Goal: Check status: Check status

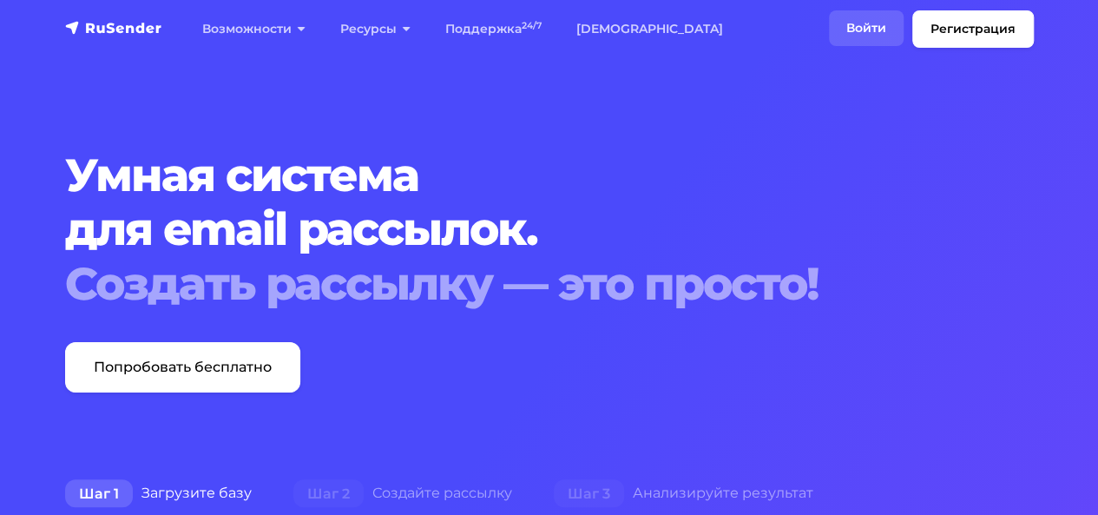
click at [878, 23] on link "Войти" at bounding box center [866, 28] width 75 height 36
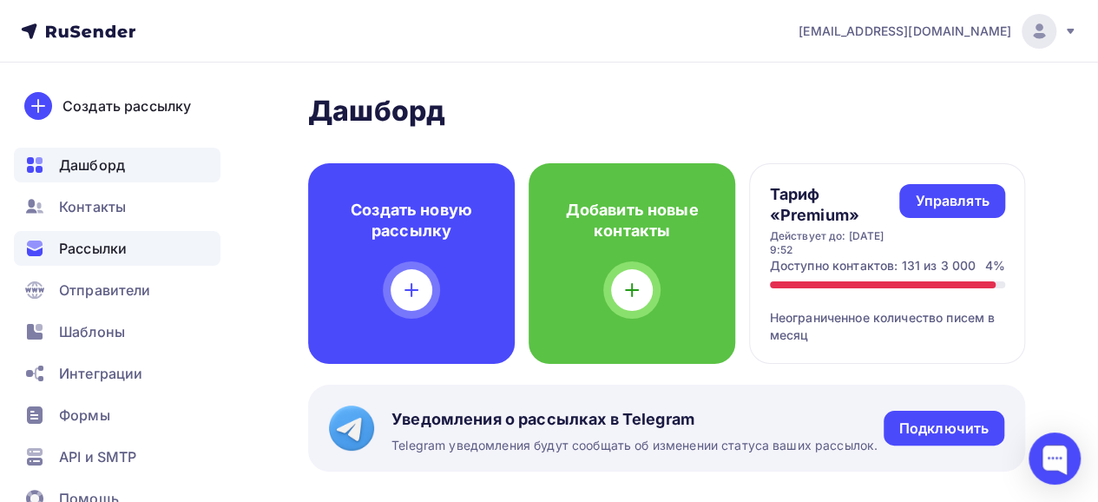
click at [86, 243] on span "Рассылки" at bounding box center [93, 248] width 68 height 21
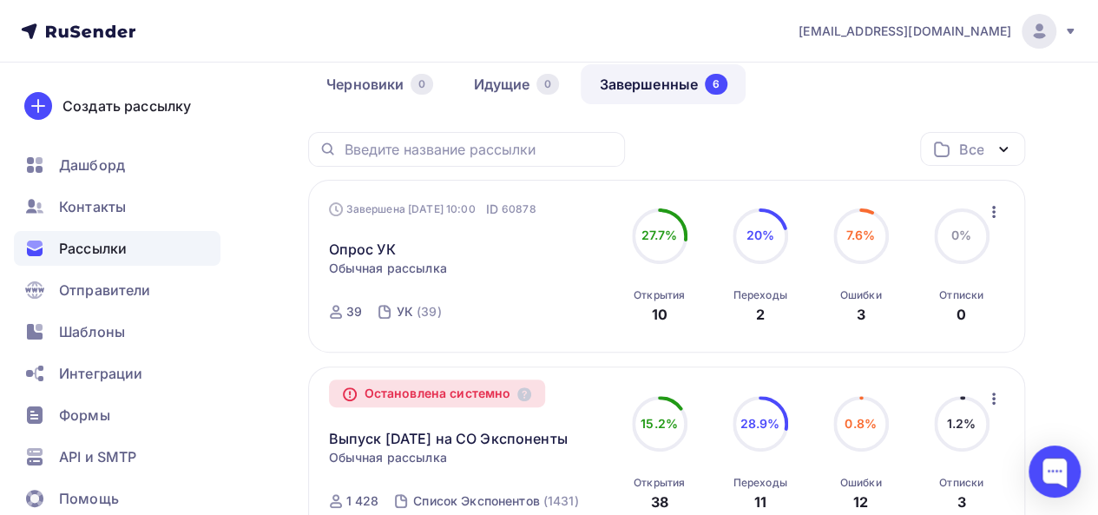
scroll to position [174, 0]
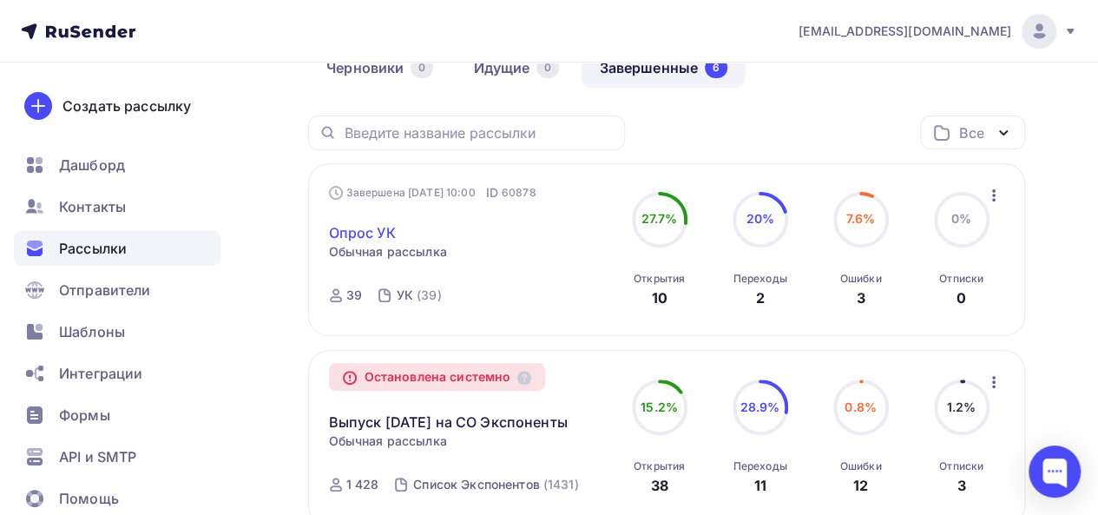
click at [357, 235] on link "Опрос УК" at bounding box center [362, 232] width 67 height 21
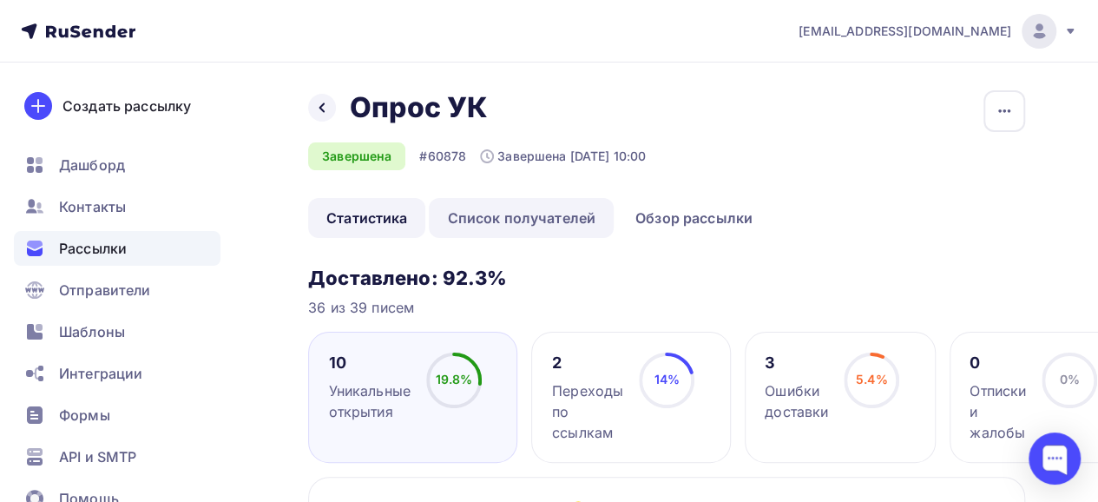
click at [564, 230] on link "Список получателей" at bounding box center [521, 218] width 185 height 40
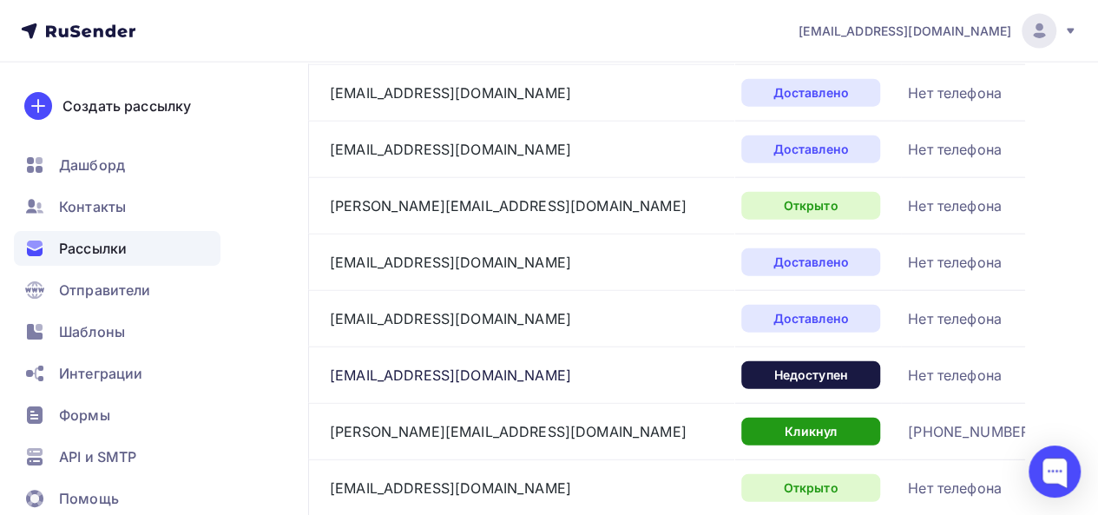
scroll to position [2170, 0]
